Goal: Use online tool/utility: Use online tool/utility

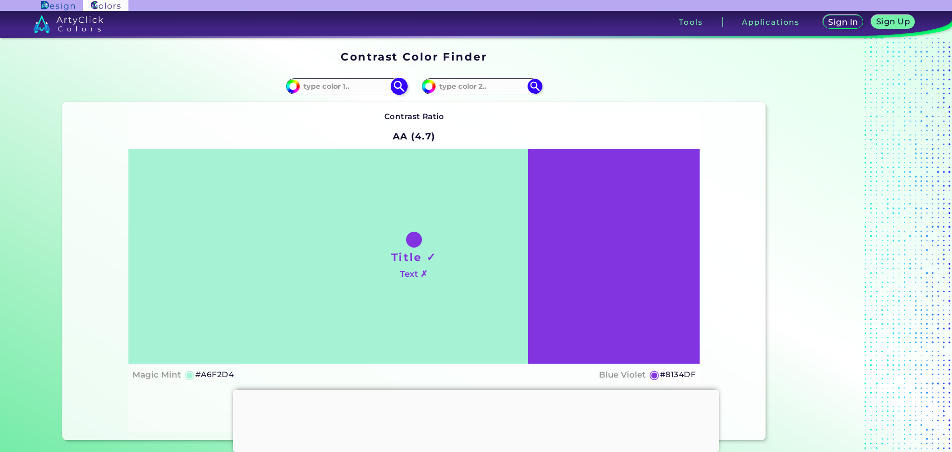
click at [344, 87] on input at bounding box center [346, 85] width 92 height 13
paste input "#0f787d"
type input "#0f787d"
click at [394, 85] on img at bounding box center [398, 85] width 17 height 17
type input "#0f787d"
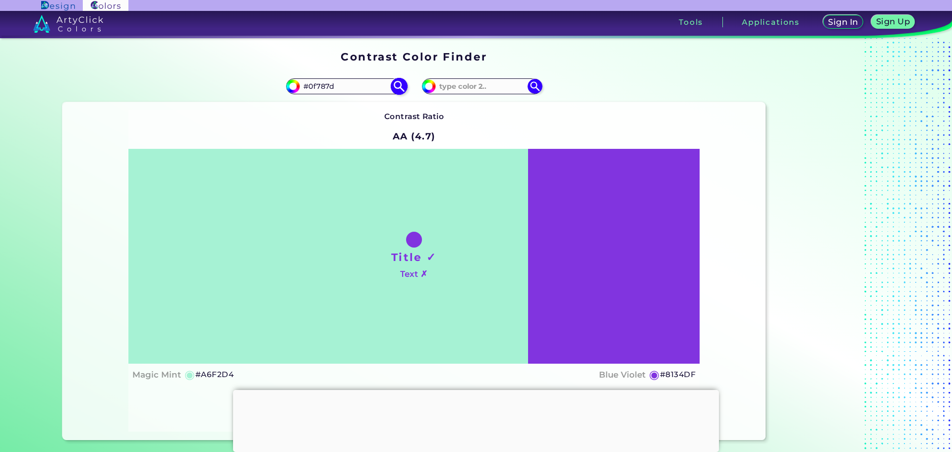
type input "#0F787D"
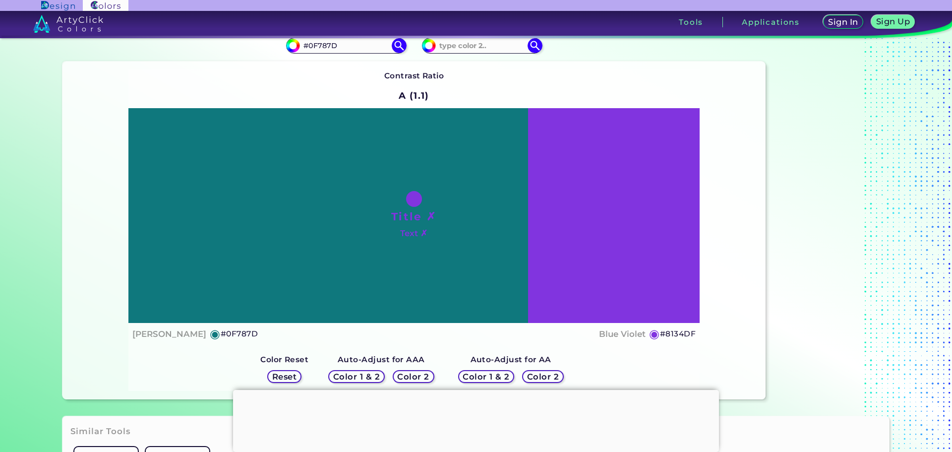
scroll to position [198, 0]
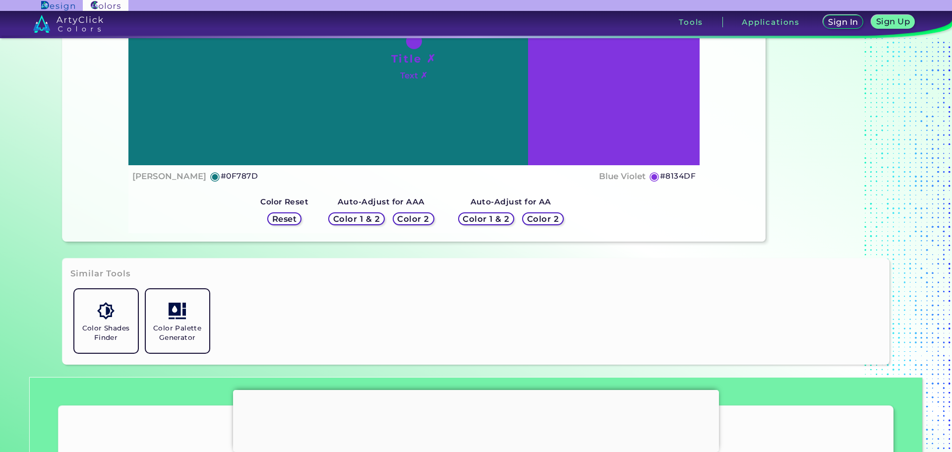
click at [489, 223] on h5 "Color 1 & 2" at bounding box center [486, 218] width 42 height 7
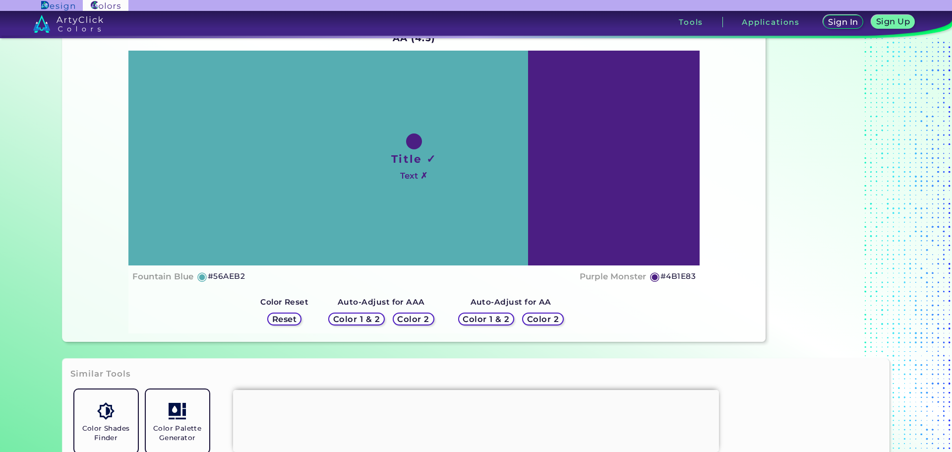
scroll to position [50, 0]
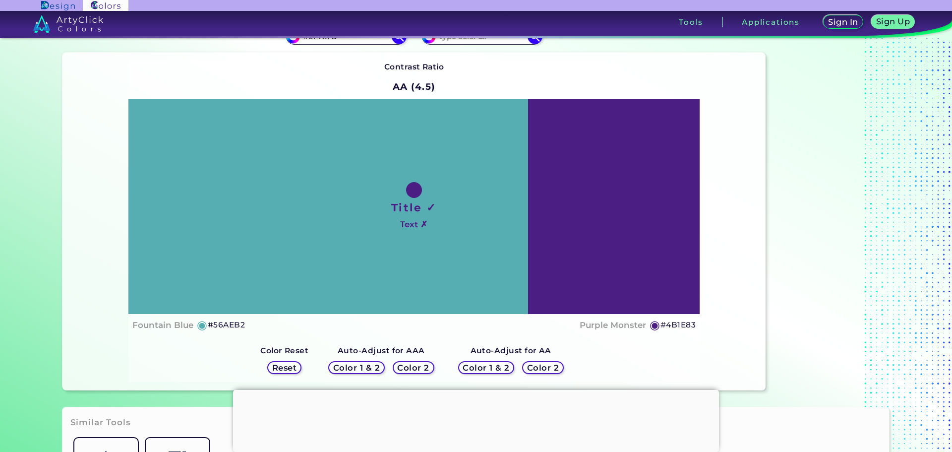
click at [534, 371] on h5 "Color 2" at bounding box center [543, 366] width 29 height 7
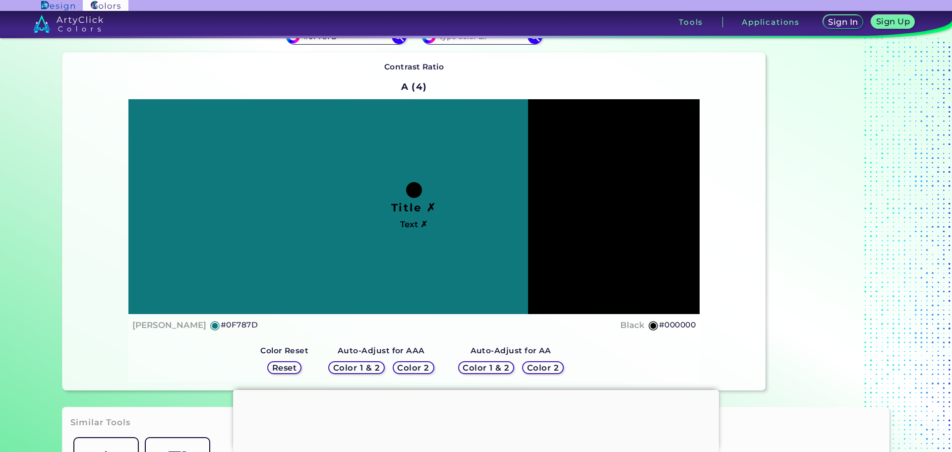
click at [540, 366] on h5 "Color 2" at bounding box center [543, 366] width 29 height 7
click at [538, 371] on h5 "Color 2" at bounding box center [543, 367] width 34 height 8
click at [536, 369] on h5 "Color 2" at bounding box center [543, 366] width 29 height 7
click at [499, 368] on h5 "Color 1 & 2" at bounding box center [486, 367] width 42 height 7
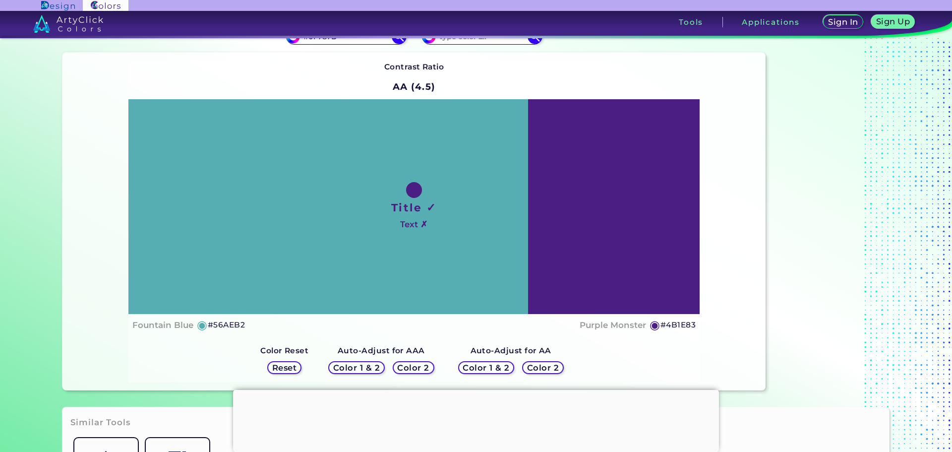
click at [531, 368] on h5 "Color 2" at bounding box center [543, 367] width 29 height 7
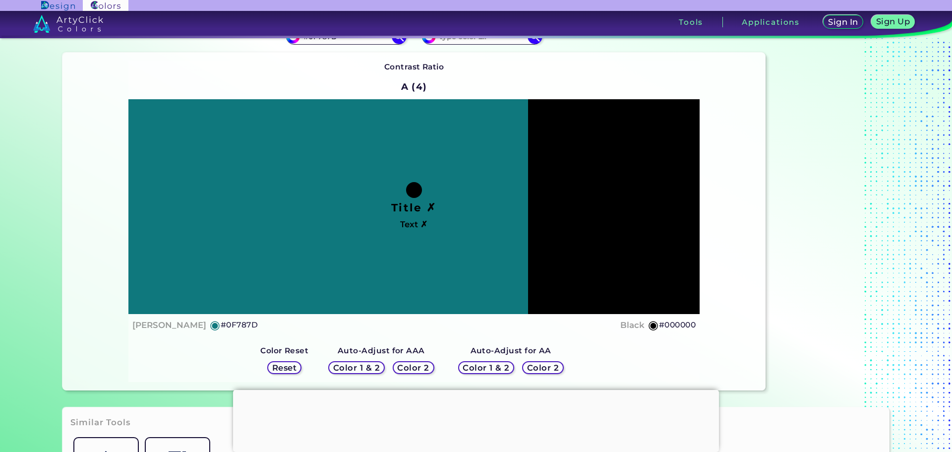
click at [488, 361] on div "Color 1 & 2" at bounding box center [486, 367] width 51 height 12
click at [410, 359] on div "Color 1 & 2 Color 2" at bounding box center [381, 367] width 114 height 21
click at [420, 367] on h5 "Color 2" at bounding box center [413, 366] width 29 height 7
click at [419, 367] on h5 "Color 2" at bounding box center [413, 366] width 29 height 7
click at [370, 367] on h5 "Color 1 & 2" at bounding box center [357, 367] width 42 height 7
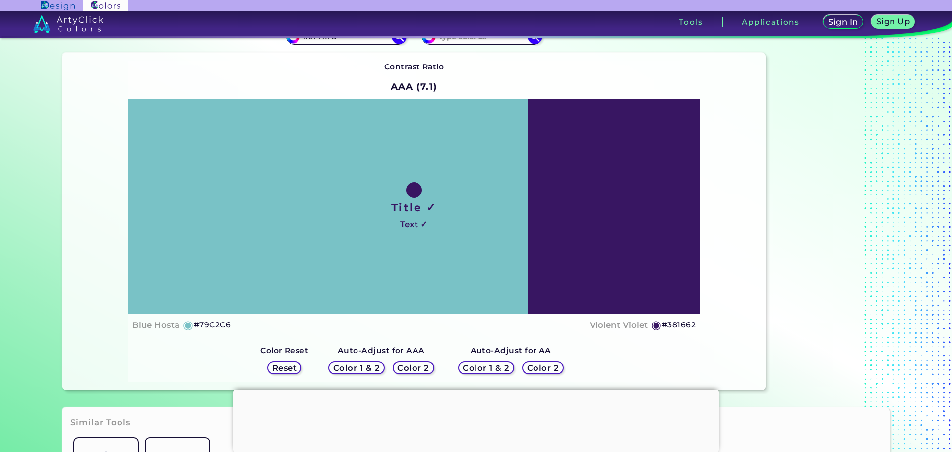
click at [412, 367] on h5 "Color 2" at bounding box center [413, 367] width 29 height 7
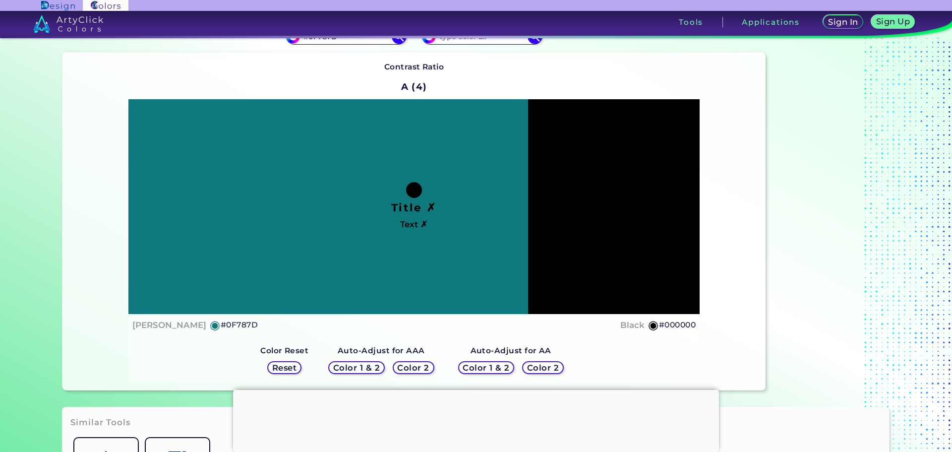
click at [373, 365] on h5 "Color 1 & 2" at bounding box center [357, 367] width 42 height 7
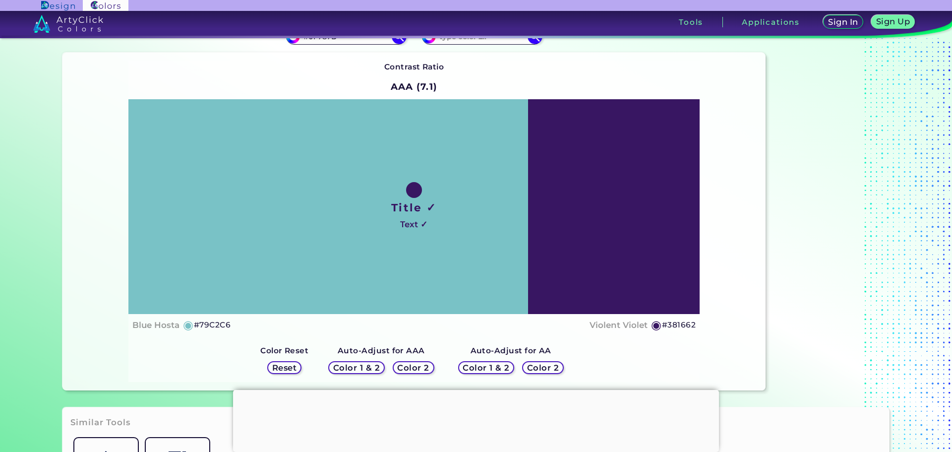
click at [405, 365] on h5 "Color 2" at bounding box center [413, 366] width 29 height 7
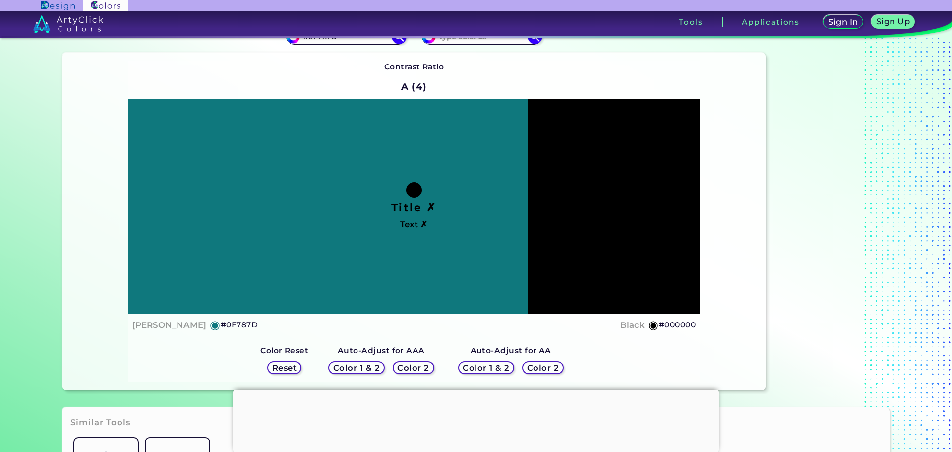
click at [371, 365] on h5 "Color 1 & 2" at bounding box center [357, 367] width 42 height 7
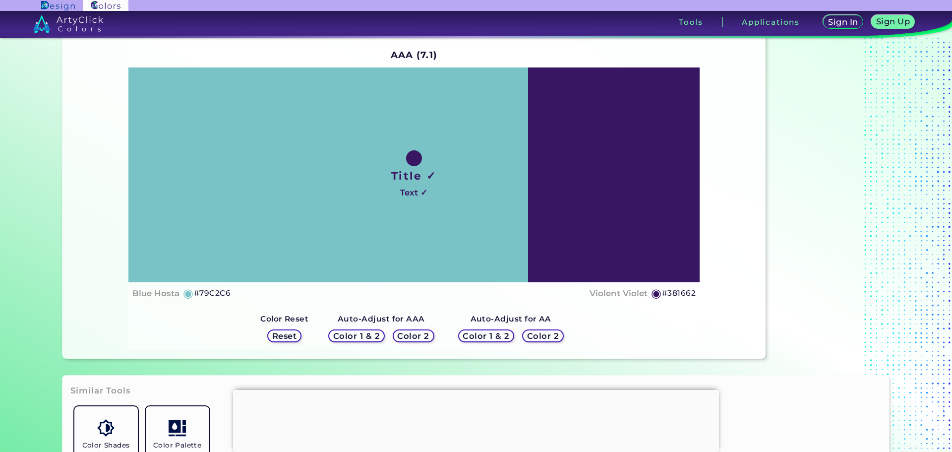
scroll to position [149, 0]
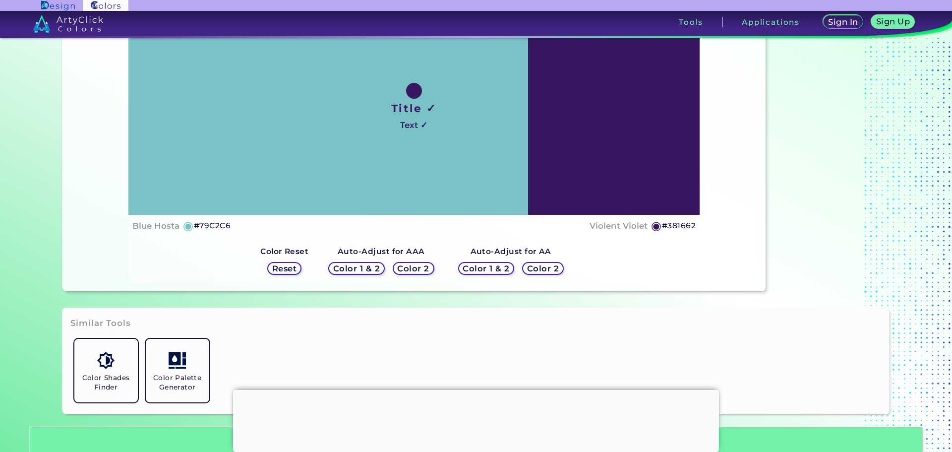
click at [161, 373] on h5 "Color Palette Generator" at bounding box center [178, 382] width 56 height 19
